Goal: Information Seeking & Learning: Check status

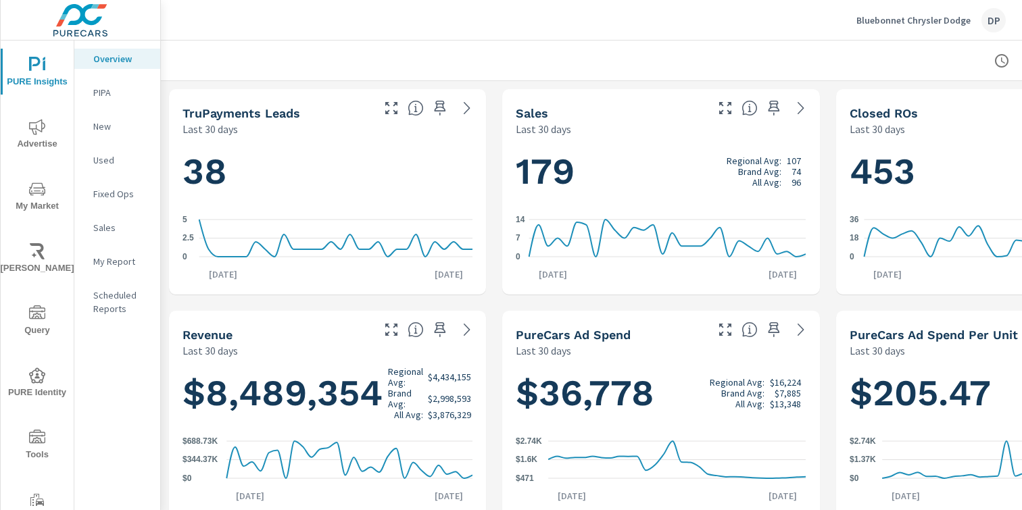
click at [34, 428] on button "Tools" at bounding box center [37, 445] width 73 height 46
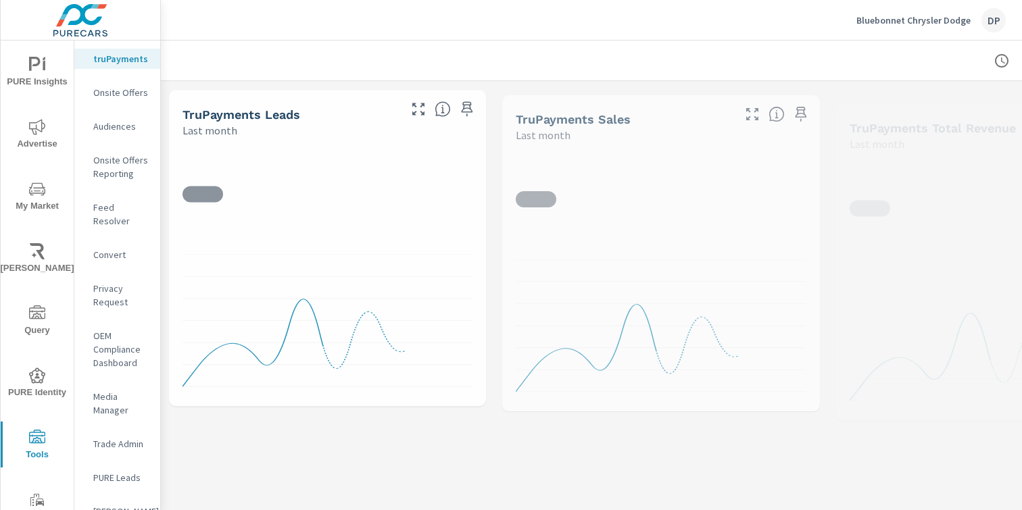
click at [112, 133] on p "Audiences" at bounding box center [121, 127] width 56 height 14
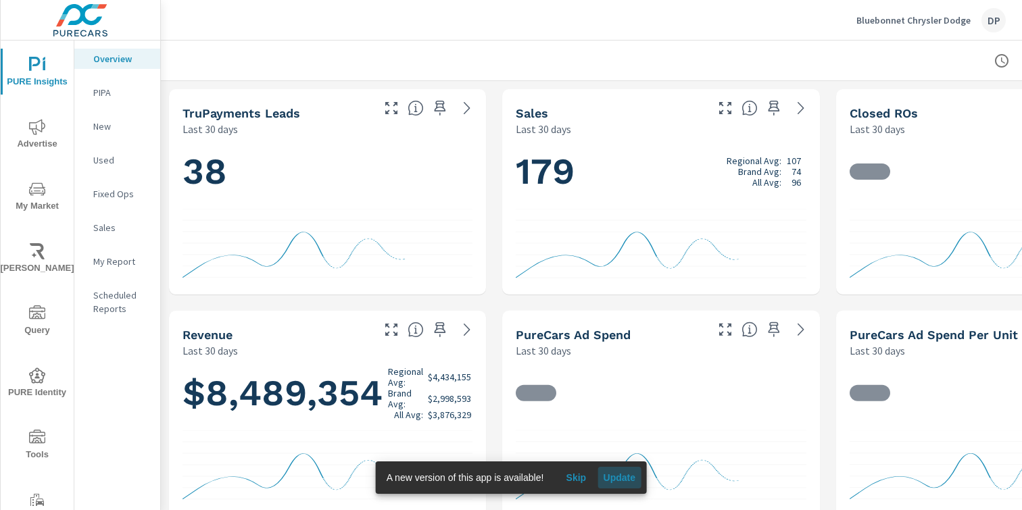
click at [623, 473] on span "Update" at bounding box center [619, 478] width 32 height 12
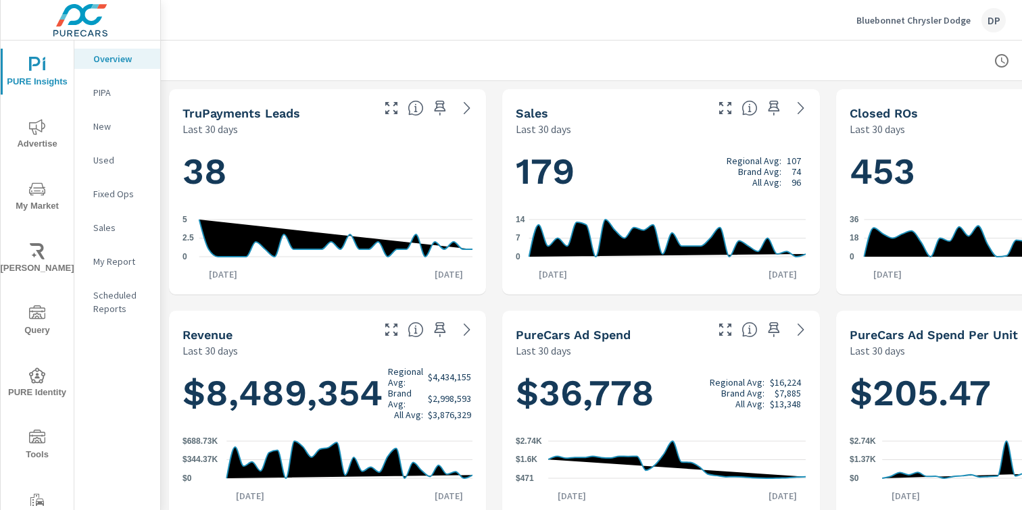
click at [38, 316] on icon "nav menu" at bounding box center [37, 313] width 16 height 14
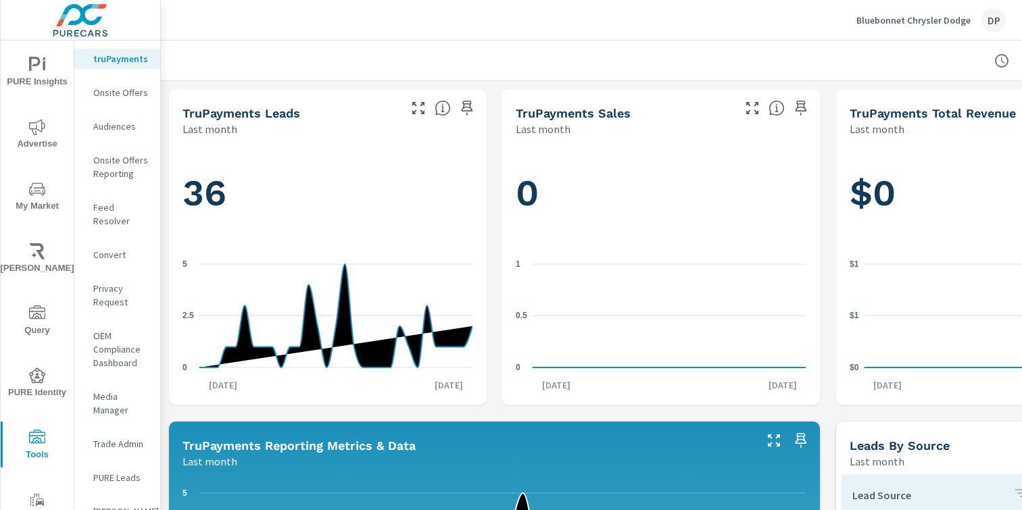
click at [119, 133] on p "Audiences" at bounding box center [121, 127] width 56 height 14
